Goal: Task Accomplishment & Management: Manage account settings

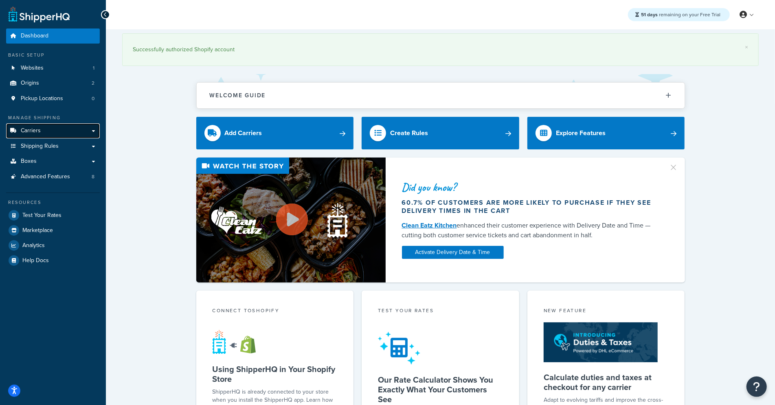
click at [48, 133] on link "Carriers" at bounding box center [53, 130] width 94 height 15
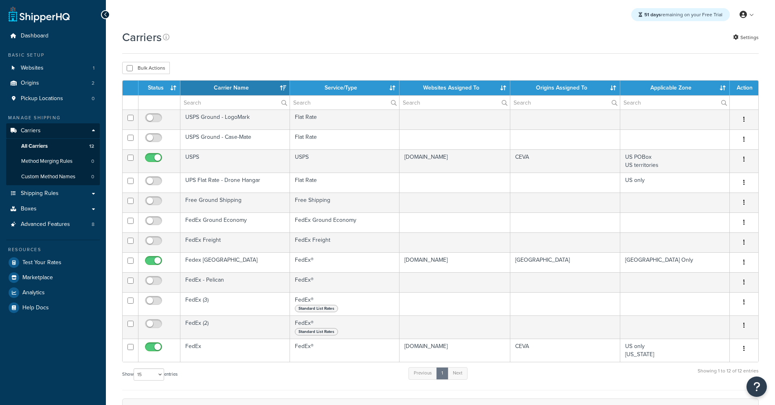
select select "15"
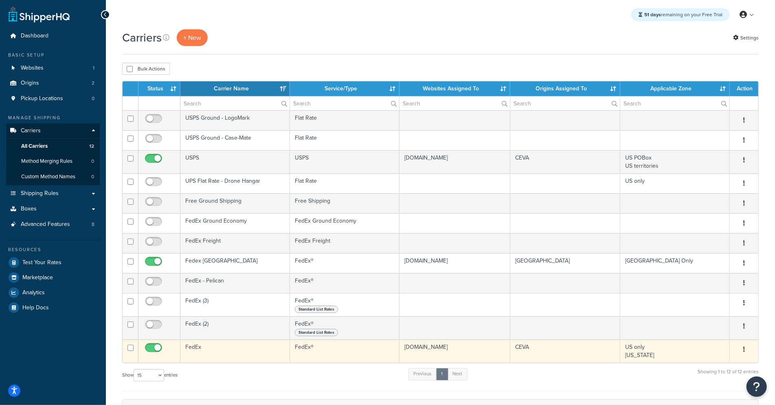
click at [234, 354] on td "FedEx" at bounding box center [235, 351] width 110 height 23
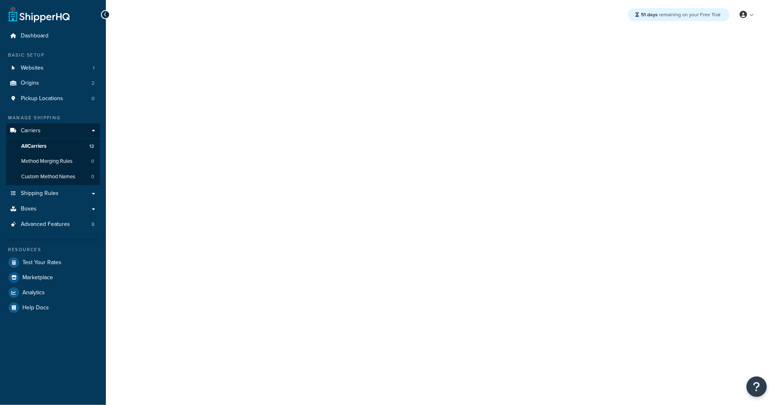
select select "fedEx"
select select "REGULAR_PICKUP"
select select "YOUR_PACKAGING"
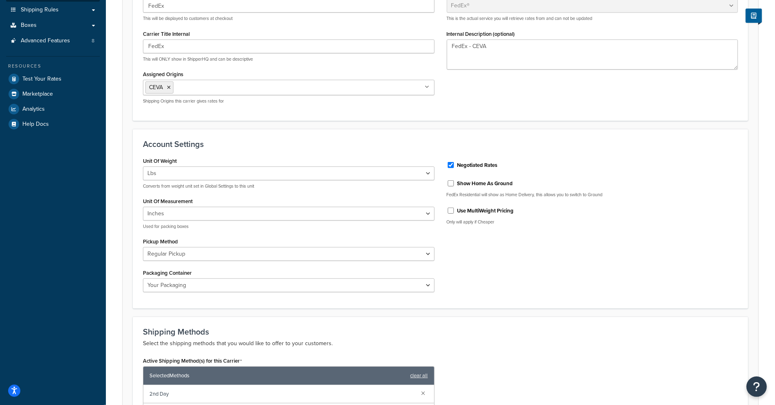
scroll to position [192, 0]
